Goal: Information Seeking & Learning: Learn about a topic

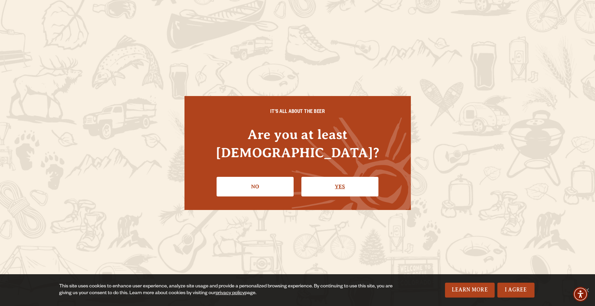
click at [328, 178] on link "Yes" at bounding box center [340, 187] width 77 height 20
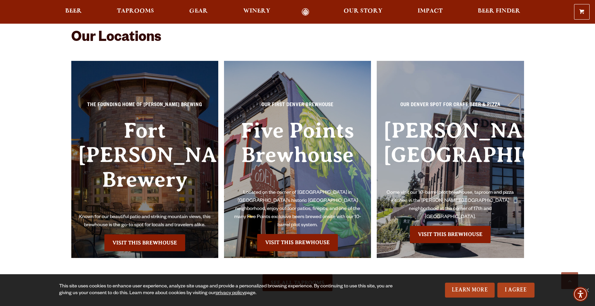
scroll to position [1490, 0]
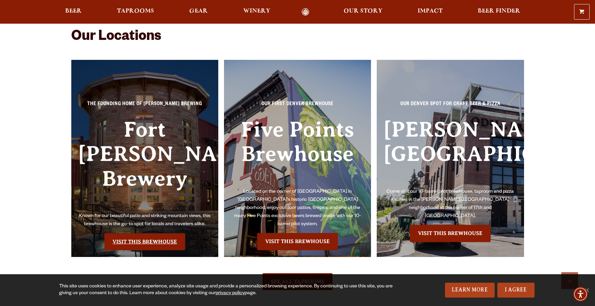
click at [132, 233] on link "Visit this Brewhouse" at bounding box center [144, 241] width 81 height 17
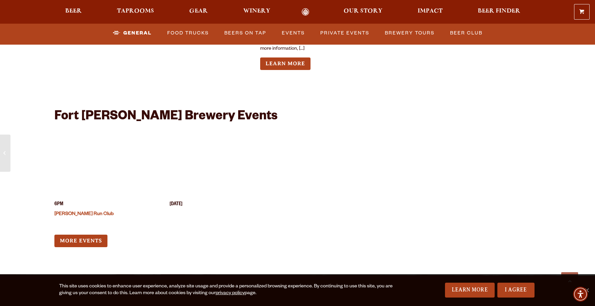
scroll to position [2647, 0]
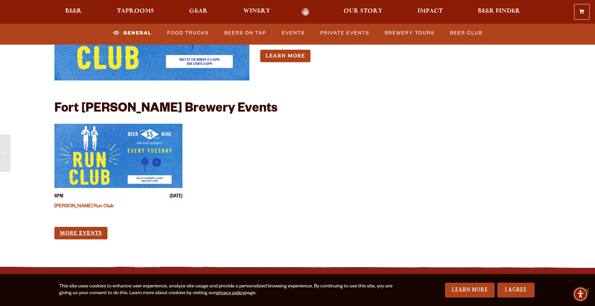
click at [86, 227] on link "More Events" at bounding box center [80, 233] width 53 height 13
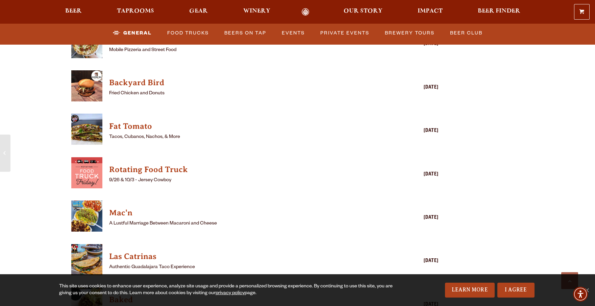
scroll to position [1799, 0]
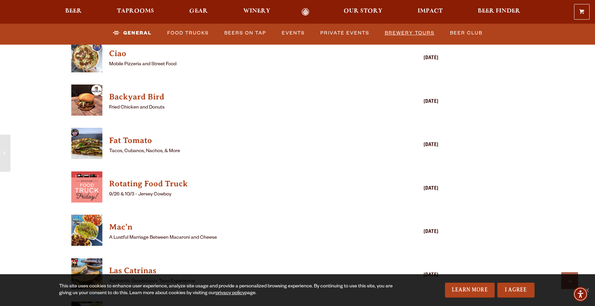
click at [412, 32] on link "Brewery Tours" at bounding box center [409, 33] width 55 height 16
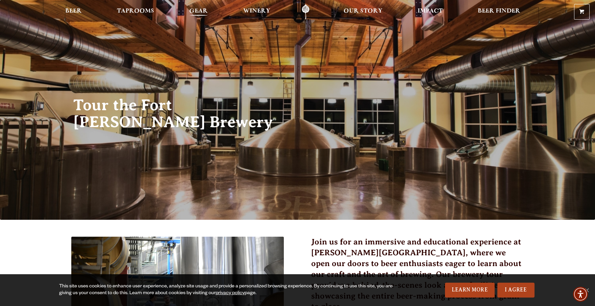
click at [196, 13] on span "Gear" at bounding box center [198, 10] width 19 height 5
